Goal: Communication & Community: Answer question/provide support

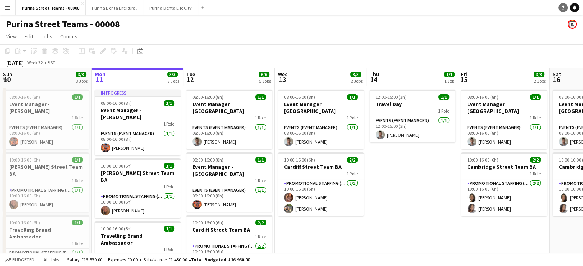
click at [564, 7] on icon "Help" at bounding box center [563, 7] width 5 height 5
click at [571, 6] on link "Notifications" at bounding box center [574, 7] width 9 height 9
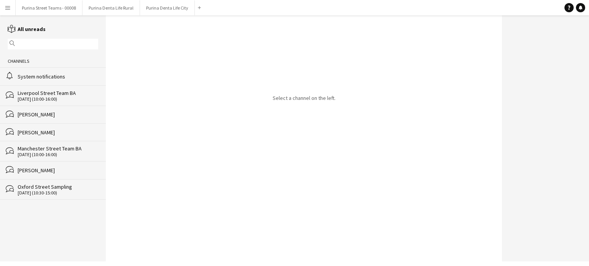
click at [584, 3] on div "Help Notifications" at bounding box center [576, 7] width 25 height 9
click at [582, 7] on icon "Notifications" at bounding box center [580, 7] width 5 height 5
click at [48, 69] on div "alarm System notifications" at bounding box center [53, 76] width 106 height 18
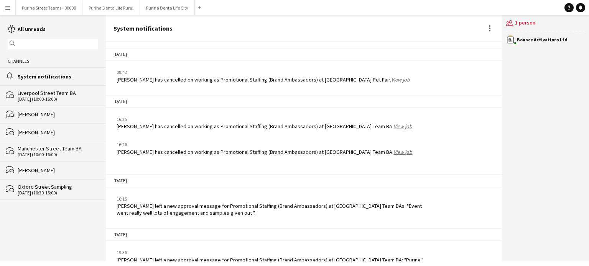
scroll to position [443, 0]
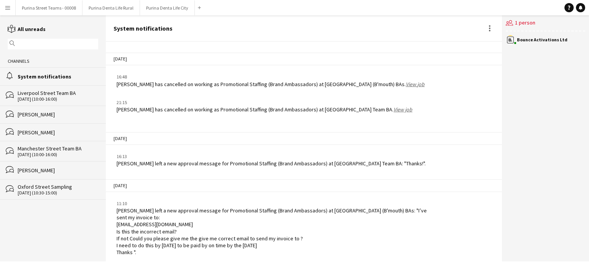
click at [130, 236] on div "[PERSON_NAME] left a new approval message for Promotional Staffing (Brand Ambas…" at bounding box center [272, 231] width 313 height 49
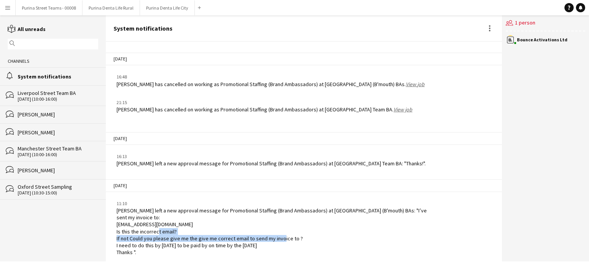
click at [130, 236] on div "[PERSON_NAME] left a new approval message for Promotional Staffing (Brand Ambas…" at bounding box center [272, 231] width 313 height 49
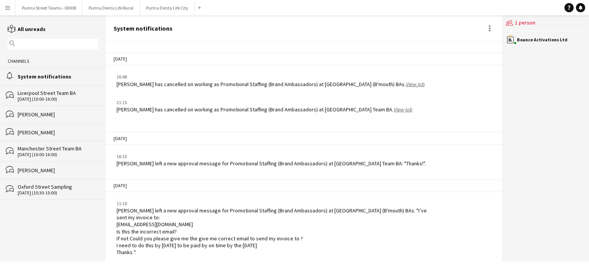
click at [131, 242] on div "[PERSON_NAME] left a new approval message for Promotional Staffing (Brand Ambas…" at bounding box center [272, 231] width 313 height 49
click at [132, 242] on div "[PERSON_NAME] left a new approval message for Promotional Staffing (Brand Ambas…" at bounding box center [272, 231] width 313 height 49
click at [323, 236] on div "[PERSON_NAME] left a new approval message for Promotional Staffing (Brand Ambas…" at bounding box center [272, 231] width 313 height 49
click at [208, 234] on div "[PERSON_NAME] left a new approval message for Promotional Staffing (Brand Ambas…" at bounding box center [272, 231] width 313 height 49
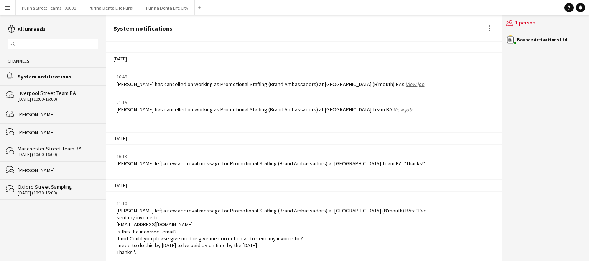
click at [570, 253] on div "users2 1 person Bounce Activations Ltd" at bounding box center [545, 138] width 87 height 246
click at [204, 221] on div "[PERSON_NAME] left a new approval message for Promotional Staffing (Brand Ambas…" at bounding box center [272, 231] width 313 height 49
click at [179, 223] on div "[PERSON_NAME] left a new approval message for Promotional Staffing (Brand Ambas…" at bounding box center [272, 231] width 313 height 49
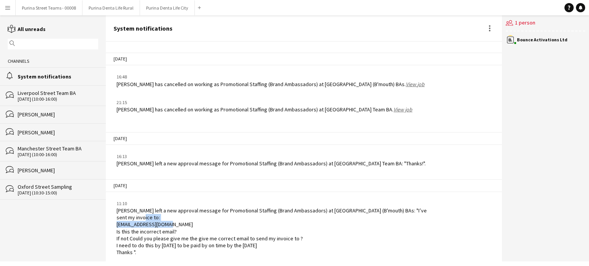
click at [179, 223] on div "[PERSON_NAME] left a new approval message for Promotional Staffing (Brand Ambas…" at bounding box center [272, 231] width 313 height 49
click at [134, 234] on div "[PERSON_NAME] left a new approval message for Promotional Staffing (Brand Ambas…" at bounding box center [272, 231] width 313 height 49
click at [123, 223] on div "[PERSON_NAME] left a new approval message for Promotional Staffing (Brand Ambas…" at bounding box center [272, 231] width 313 height 49
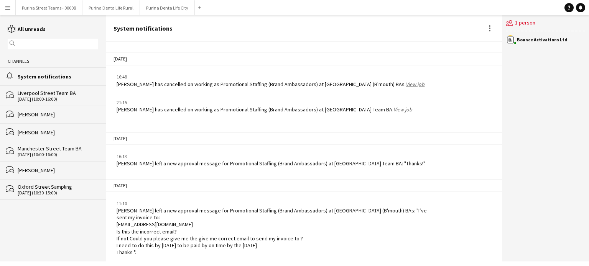
click at [133, 243] on div "[PERSON_NAME] left a new approval message for Promotional Staffing (Brand Ambas…" at bounding box center [272, 231] width 313 height 49
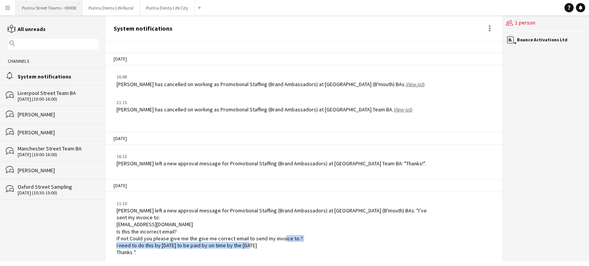
click at [29, 6] on button "Purina Street Teams - 00008 Close" at bounding box center [49, 7] width 67 height 15
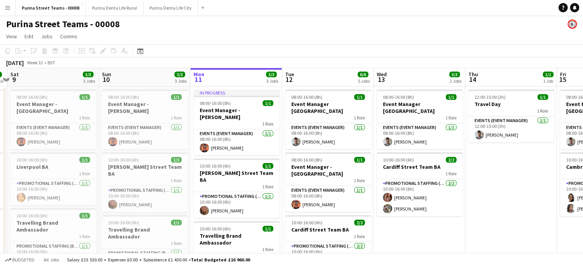
scroll to position [0, 154]
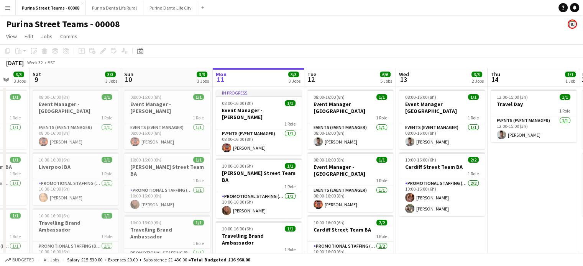
drag, startPoint x: 157, startPoint y: 180, endPoint x: 278, endPoint y: 177, distance: 121.1
click at [278, 177] on app-calendar-viewport "Thu 7 5/6 5 Jobs Fri 8 3/3 3 Jobs Sat 9 3/3 3 Jobs Sun 10 3/3 3 Jobs Mon 11 3/3…" at bounding box center [291, 249] width 583 height 362
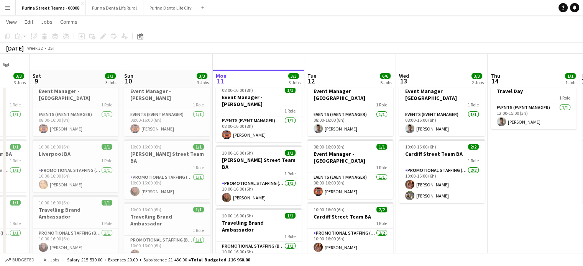
scroll to position [0, 0]
